Goal: Transaction & Acquisition: Purchase product/service

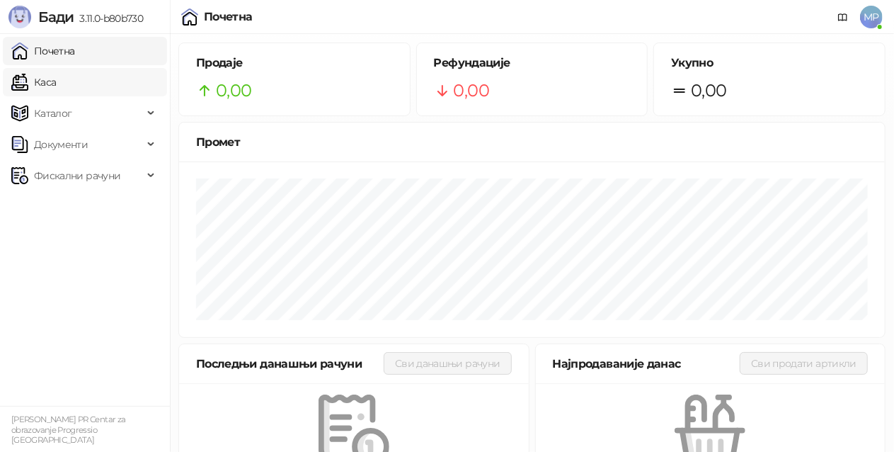
click at [56, 79] on link "Каса" at bounding box center [33, 82] width 45 height 28
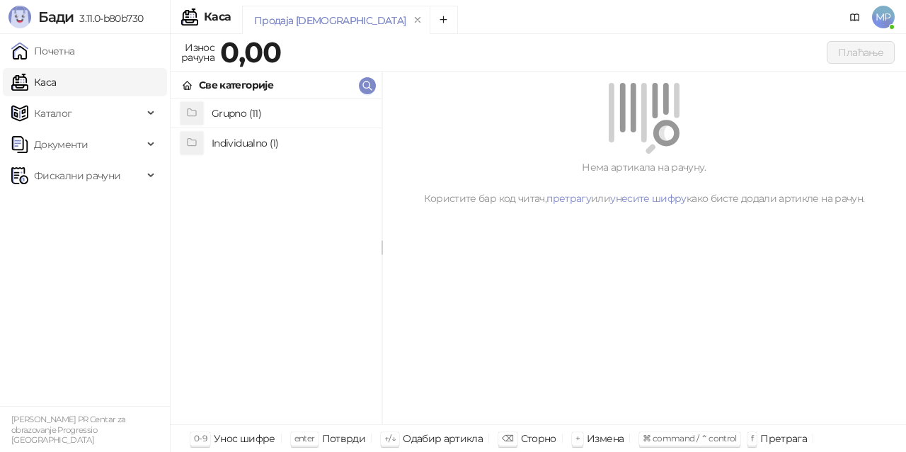
click at [270, 104] on h4 "Grupno (11)" at bounding box center [291, 113] width 159 height 23
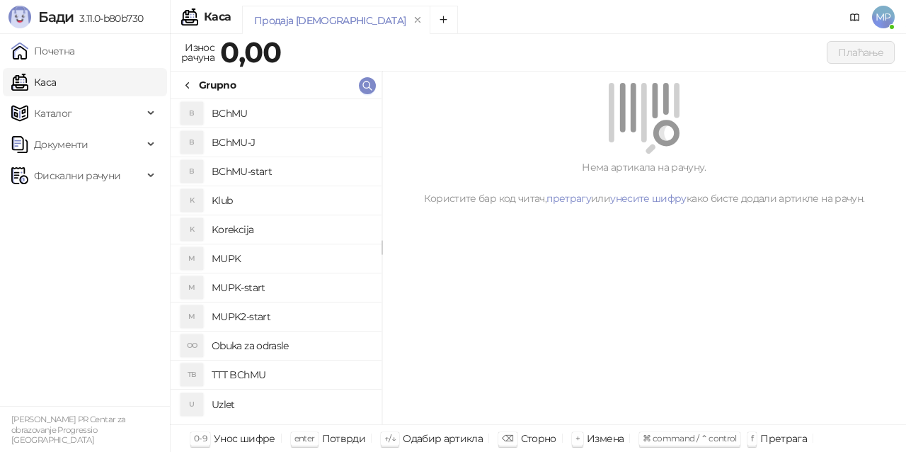
click at [278, 138] on h4 "BChMU-J" at bounding box center [291, 142] width 159 height 23
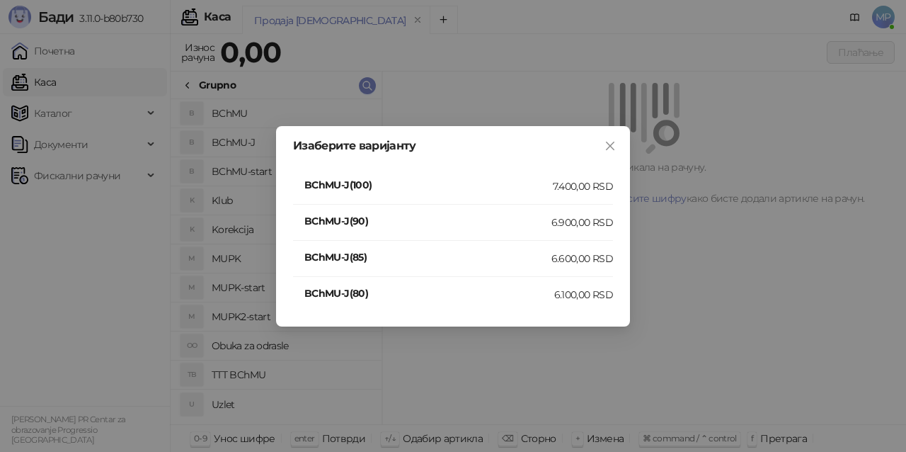
click at [592, 187] on div "7.400,00 RSD" at bounding box center [583, 186] width 60 height 16
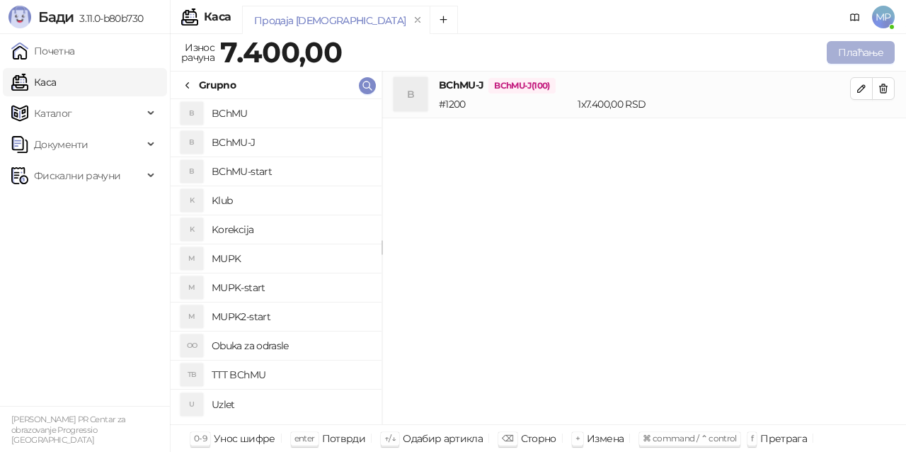
click at [880, 47] on button "Плаћање" at bounding box center [861, 52] width 68 height 23
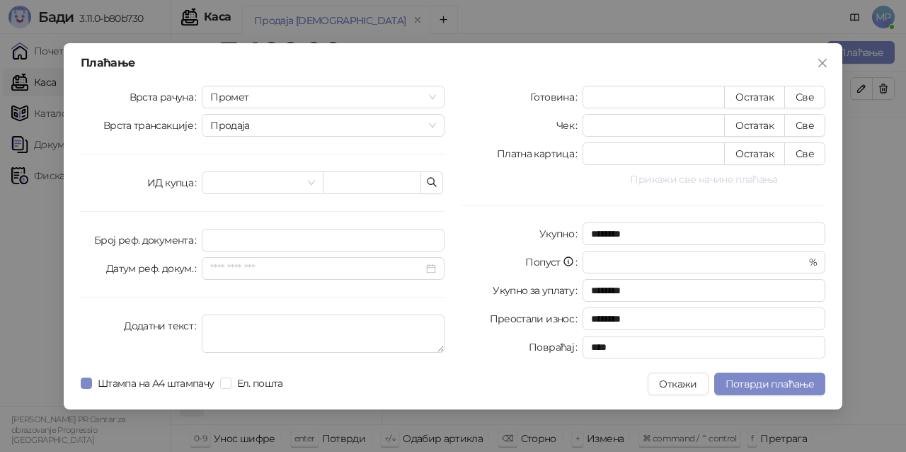
click at [699, 183] on button "Прикажи све начине плаћања" at bounding box center [704, 179] width 243 height 17
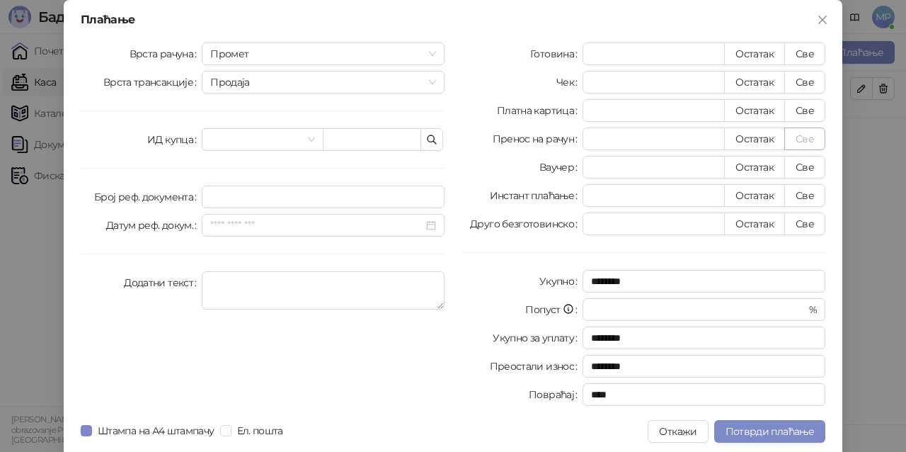
click at [818, 135] on button "Све" at bounding box center [804, 138] width 41 height 23
type input "****"
click at [792, 435] on span "Потврди плаћање" at bounding box center [770, 431] width 88 height 13
